Goal: Navigation & Orientation: Find specific page/section

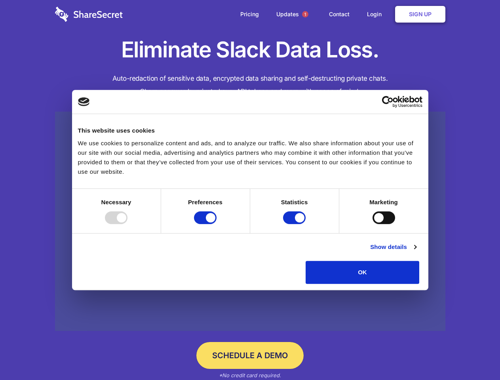
click at [128, 224] on div at bounding box center [116, 218] width 23 height 13
click at [217, 224] on input "Preferences" at bounding box center [205, 218] width 23 height 13
checkbox input "false"
click at [295, 224] on input "Statistics" at bounding box center [294, 218] width 23 height 13
checkbox input "false"
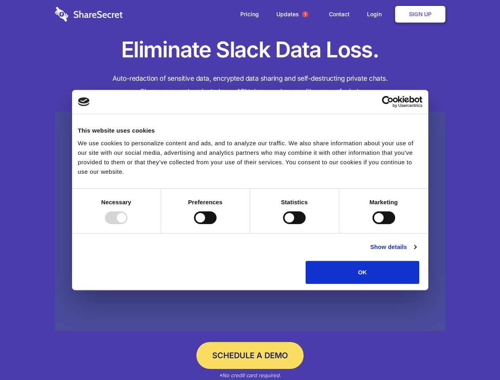
click at [373, 224] on input "Marketing" at bounding box center [384, 218] width 23 height 13
checkbox input "true"
click at [416, 252] on link "Show details" at bounding box center [393, 247] width 46 height 10
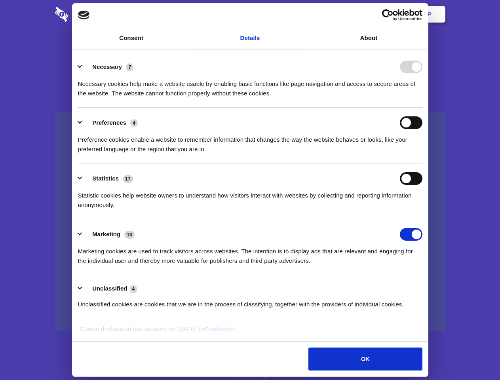
click at [423, 108] on li "Necessary 7 Necessary cookies help make a website usable by enabling basic func…" at bounding box center [250, 80] width 345 height 56
click at [305, 14] on span "1" at bounding box center [305, 14] width 6 height 6
